Goal: Transaction & Acquisition: Purchase product/service

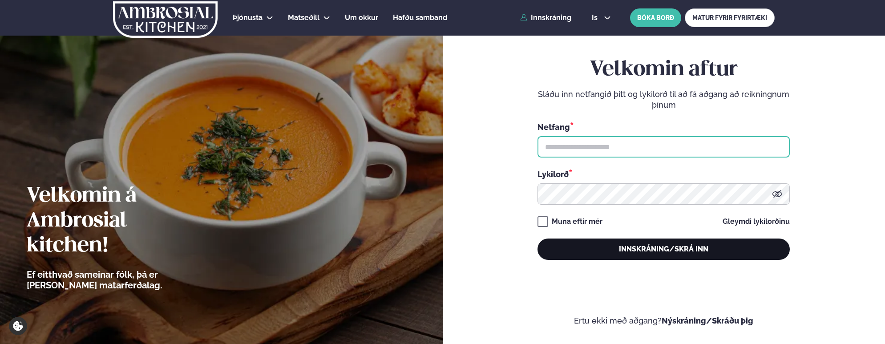
type input "**********"
click at [670, 251] on button "Innskráning/Skrá inn" at bounding box center [663, 248] width 252 height 21
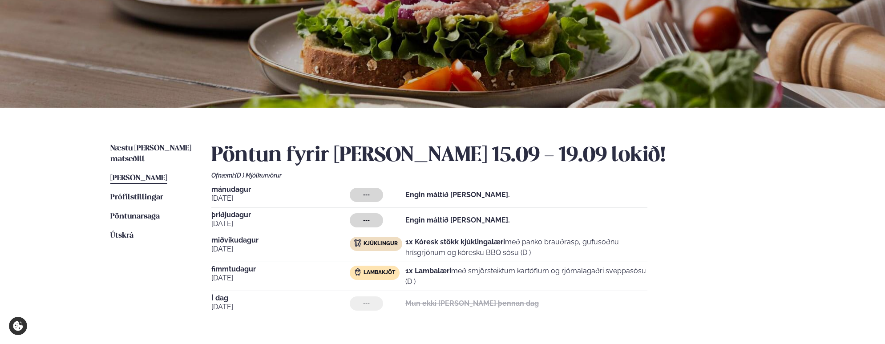
scroll to position [133, 0]
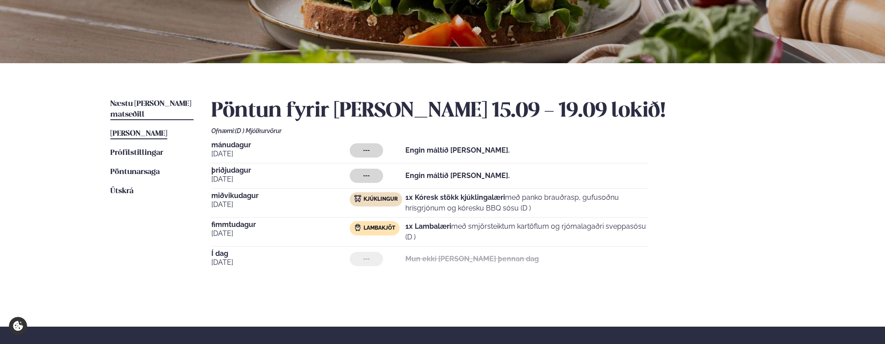
click at [136, 105] on span "Næstu [PERSON_NAME] matseðill" at bounding box center [150, 109] width 81 height 18
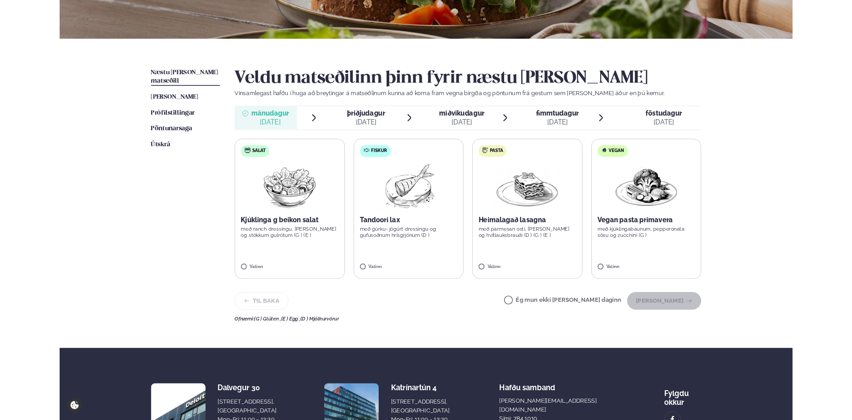
scroll to position [133, 0]
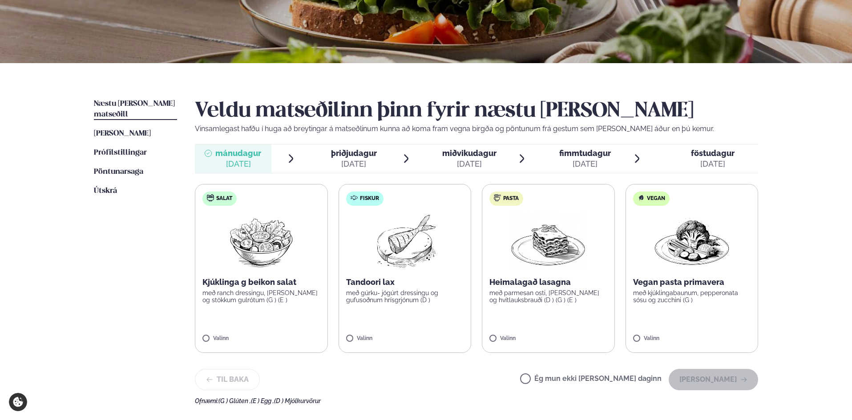
click at [398, 298] on p "með gúrku- jógúrt dressingu og gufusoðnum hrísgrjónum (D )" at bounding box center [405, 297] width 118 height 14
click at [721, 343] on button "[PERSON_NAME]" at bounding box center [712, 379] width 89 height 21
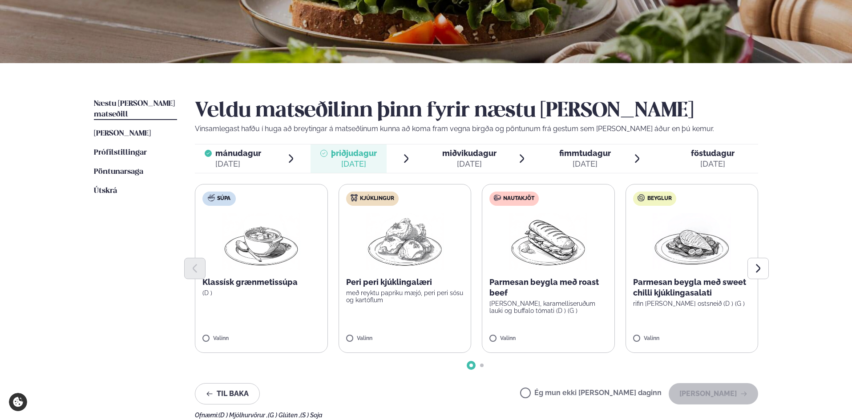
click at [398, 265] on div at bounding box center [476, 268] width 563 height 21
click at [358, 335] on label "Kjúklingur Peri peri kjúklingalæri með reyktu papriku mæjó, peri peri sósu og k…" at bounding box center [404, 268] width 133 height 169
click at [714, 343] on button "[PERSON_NAME]" at bounding box center [712, 393] width 89 height 21
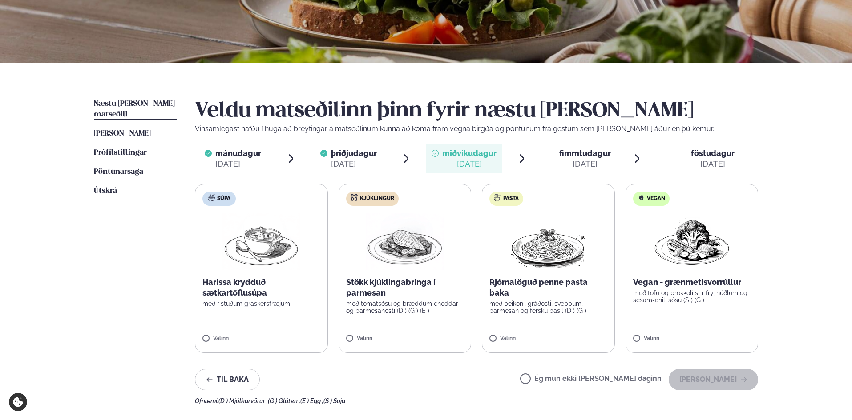
click at [386, 316] on label "Kjúklingur Stökk kjúklingabringa í parmesan með tómatsósu og bræddum cheddar- o…" at bounding box center [404, 268] width 133 height 169
click at [720, 343] on button "[PERSON_NAME]" at bounding box center [712, 379] width 89 height 21
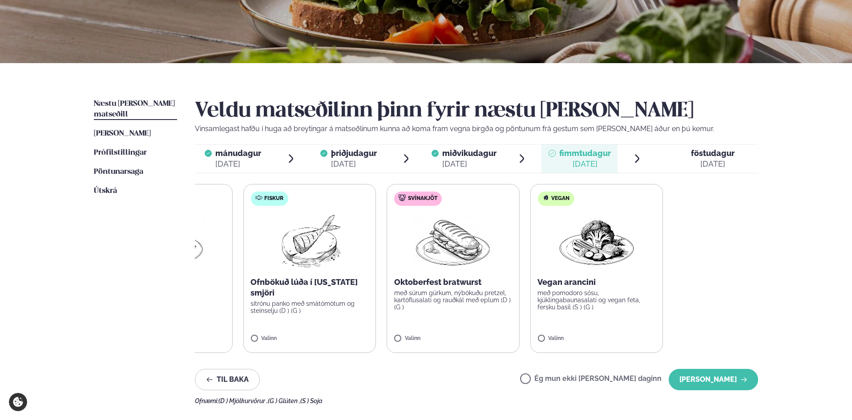
click at [416, 271] on div "Súpa Thai kjúklingasúpa með núðlum og sítrónugrasi Valinn Fiskur Ofnbökuð lúða …" at bounding box center [381, 268] width 563 height 169
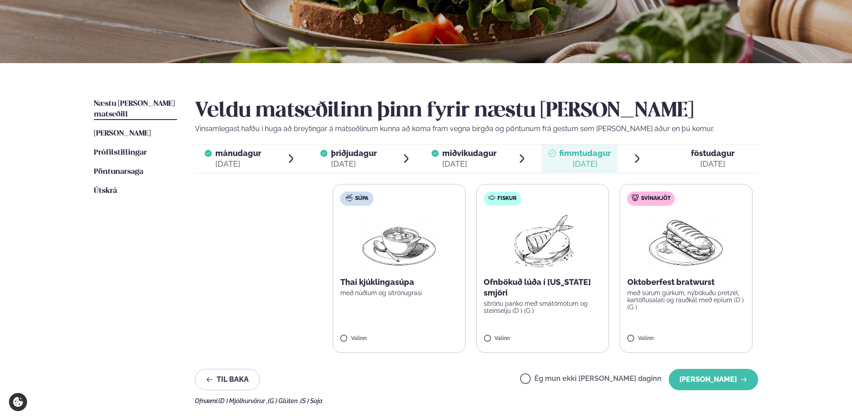
click at [782, 283] on div "Næstu [PERSON_NAME] matseðill Næsta vika [PERSON_NAME] matseðill [PERSON_NAME] …" at bounding box center [425, 250] width 717 height 374
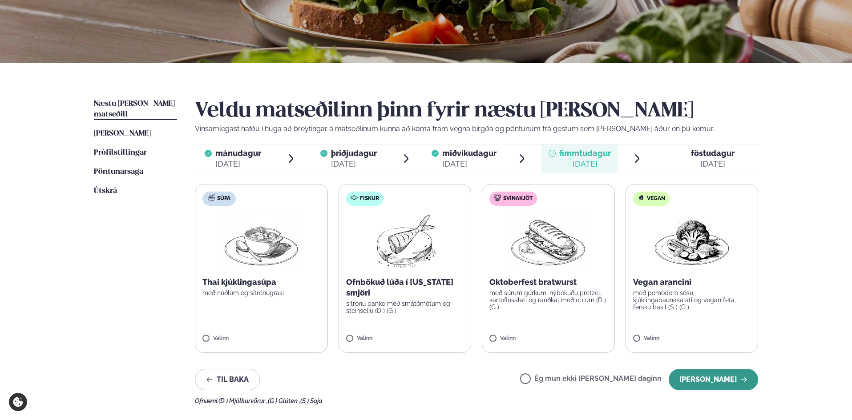
click at [720, 343] on button "[PERSON_NAME]" at bounding box center [712, 379] width 89 height 21
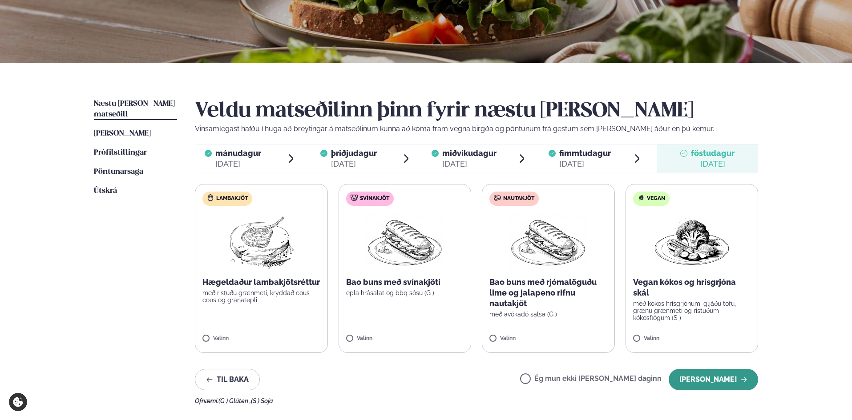
click at [726, 343] on button "[PERSON_NAME]" at bounding box center [712, 379] width 89 height 21
